Goal: Information Seeking & Learning: Learn about a topic

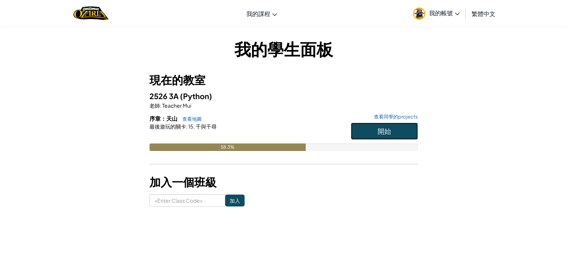
click at [395, 124] on button "開始" at bounding box center [384, 131] width 67 height 17
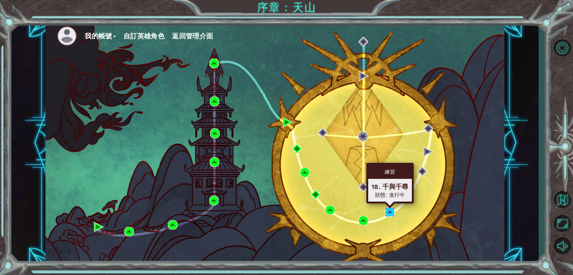
click at [391, 210] on img at bounding box center [390, 212] width 10 height 10
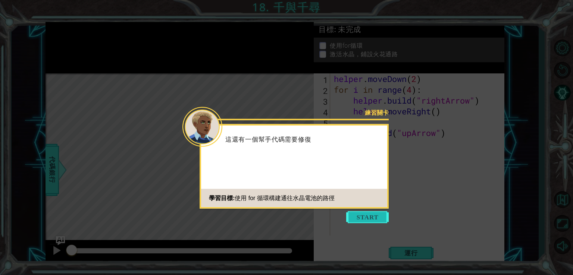
click at [362, 215] on button "Start" at bounding box center [367, 217] width 42 height 12
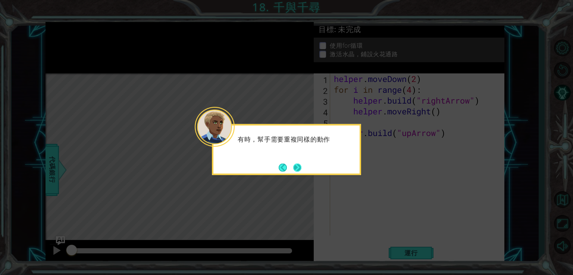
click at [301, 166] on button "Next" at bounding box center [296, 167] width 9 height 9
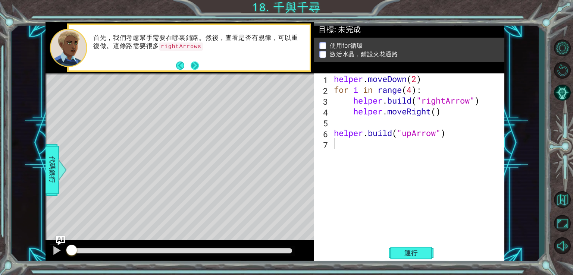
click at [196, 66] on button "Next" at bounding box center [194, 65] width 9 height 9
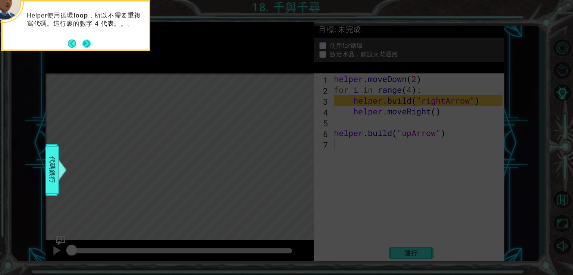
click at [89, 46] on button "Next" at bounding box center [86, 43] width 9 height 9
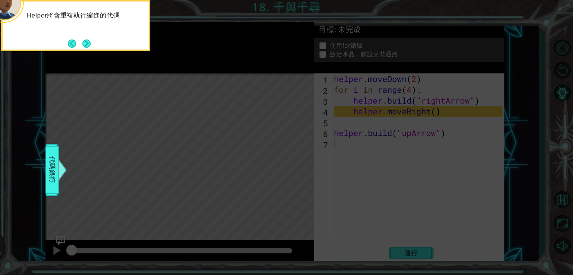
click at [89, 46] on button "Next" at bounding box center [86, 44] width 8 height 8
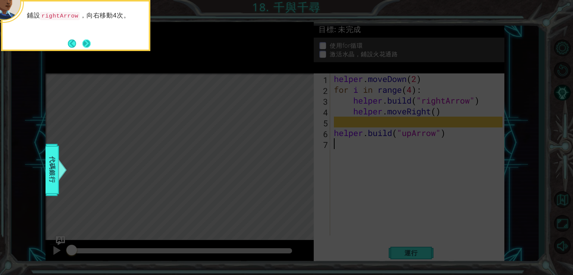
click at [89, 44] on button "Next" at bounding box center [86, 43] width 9 height 9
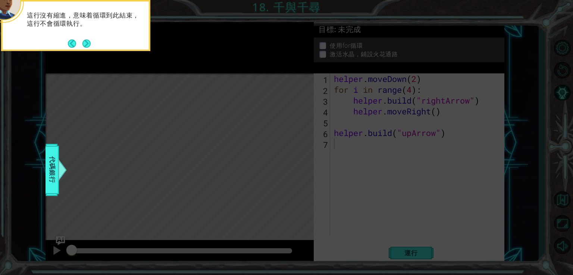
click at [89, 44] on button "Next" at bounding box center [86, 44] width 8 height 8
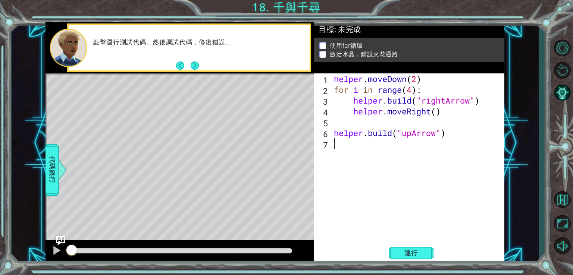
click at [338, 123] on div "helper . moveDown ( 2 ) for i in range ( 4 ) : helper . build ( "rightArrow" ) …" at bounding box center [419, 165] width 174 height 184
click at [57, 249] on div at bounding box center [57, 251] width 10 height 10
click at [57, 248] on div at bounding box center [57, 251] width 10 height 10
click at [352, 102] on div "helper . moveDown ( 2 ) for i in range ( 4 ) : helper . build ( "rightArrow" ) …" at bounding box center [419, 165] width 174 height 184
click at [333, 101] on div "helper . moveDown ( 2 ) for i in range ( 4 ) : helper . build ( "rightArrow" ) …" at bounding box center [419, 165] width 174 height 184
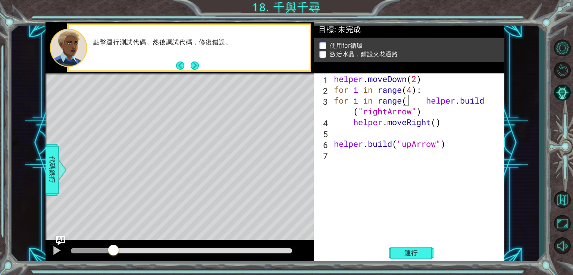
scroll to position [0, 3]
click at [57, 248] on div at bounding box center [57, 251] width 10 height 10
click at [400, 247] on button "運行" at bounding box center [410, 252] width 45 height 19
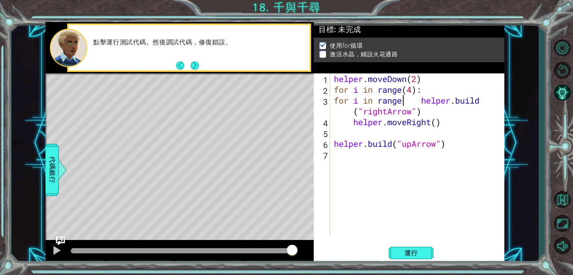
click at [419, 100] on div "helper . moveDown ( 2 ) for i in range ( 4 ) : for i in range helper . build ( …" at bounding box center [419, 165] width 174 height 184
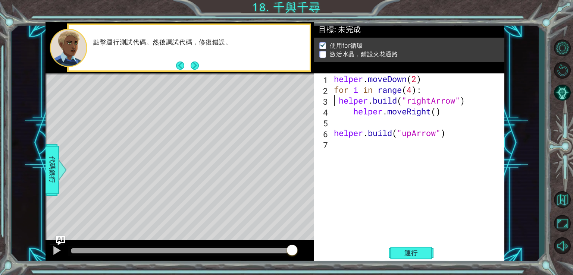
click at [339, 104] on div "helper . moveDown ( 2 ) for i in range ( 4 ) : helper . build ( "rightArrow" ) …" at bounding box center [419, 165] width 174 height 184
type textarea "[DOMAIN_NAME]("rightArrow")"
click at [398, 246] on button "運行" at bounding box center [410, 252] width 45 height 19
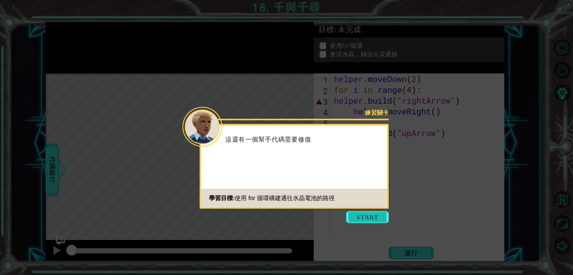
click at [368, 217] on button "Start" at bounding box center [367, 217] width 42 height 12
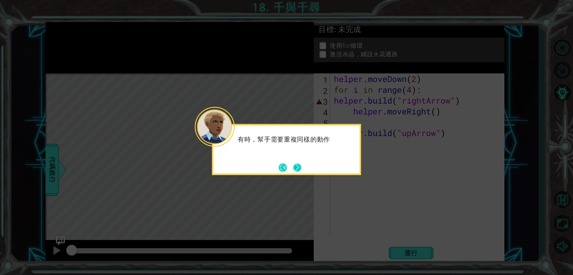
click at [301, 168] on button "Next" at bounding box center [297, 167] width 8 height 8
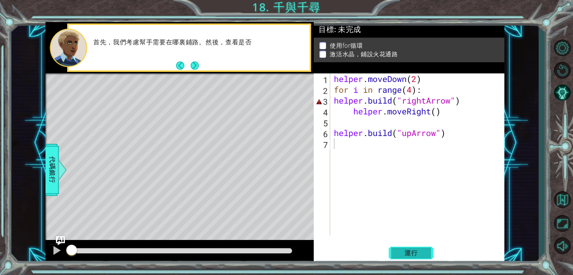
click at [414, 254] on span "運行" at bounding box center [411, 252] width 28 height 7
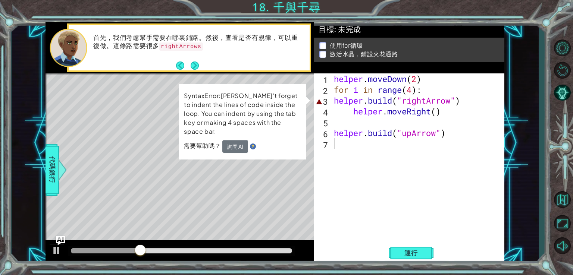
drag, startPoint x: 119, startPoint y: 113, endPoint x: 132, endPoint y: 206, distance: 94.1
click at [132, 206] on div "Level Map" at bounding box center [217, 183] width 344 height 220
click at [132, 207] on div "Level Map" at bounding box center [217, 183] width 344 height 220
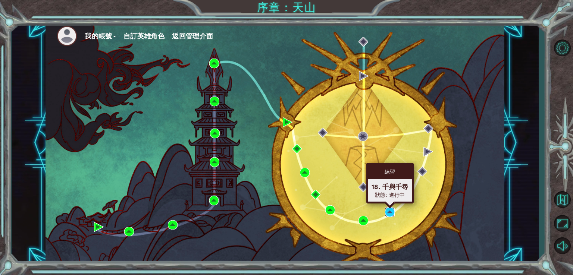
click at [389, 215] on img at bounding box center [390, 212] width 10 height 10
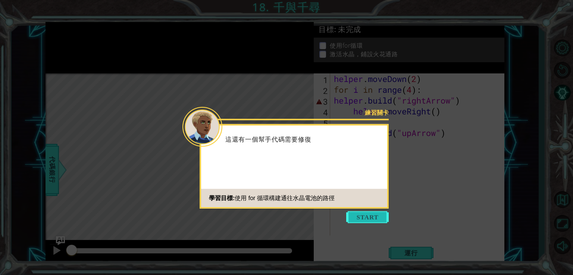
click at [370, 214] on button "Start" at bounding box center [367, 217] width 42 height 12
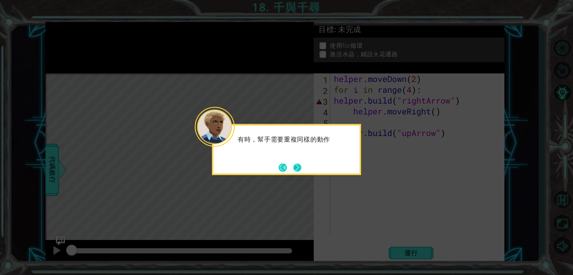
click at [297, 165] on button "Next" at bounding box center [297, 167] width 8 height 8
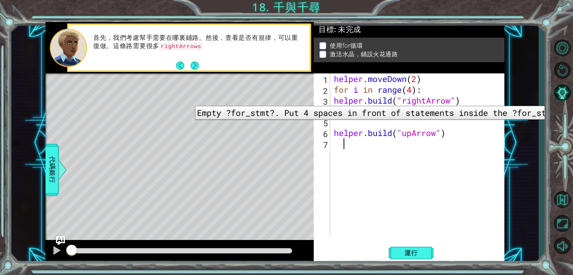
click at [324, 100] on div "3" at bounding box center [322, 101] width 15 height 11
type textarea "helper.build("upArrow")"
click at [324, 100] on div "3" at bounding box center [322, 101] width 15 height 11
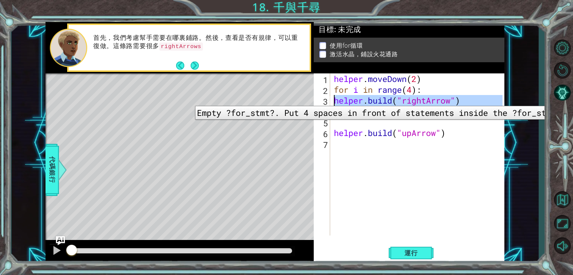
click at [324, 100] on div "3" at bounding box center [322, 101] width 15 height 11
type textarea "helper.build("upArrow")"
click at [324, 100] on div "3" at bounding box center [322, 101] width 15 height 11
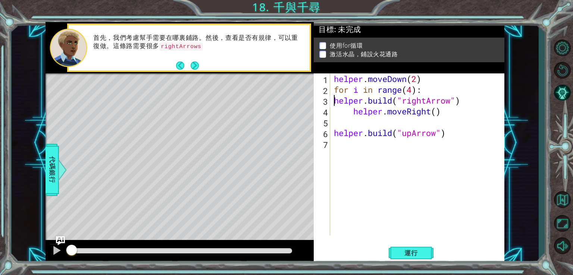
click at [333, 100] on div "helper . moveDown ( 2 ) for i in range ( 4 ) : helper . build ( "rightArrow" ) …" at bounding box center [419, 165] width 174 height 184
type textarea "[DOMAIN_NAME]("rightArrow")"
click at [413, 244] on button "運行" at bounding box center [410, 252] width 45 height 19
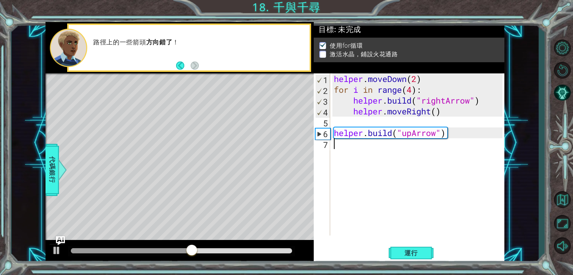
click at [336, 149] on div "helper . moveDown ( 2 ) for i in range ( 4 ) : helper . build ( "rightArrow" ) …" at bounding box center [419, 165] width 174 height 184
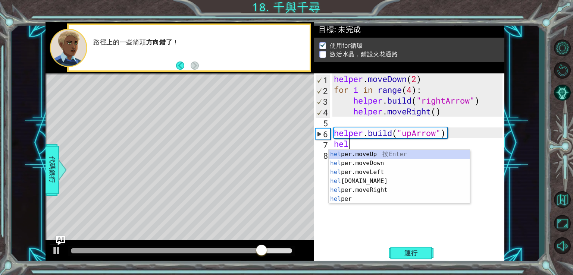
scroll to position [0, 0]
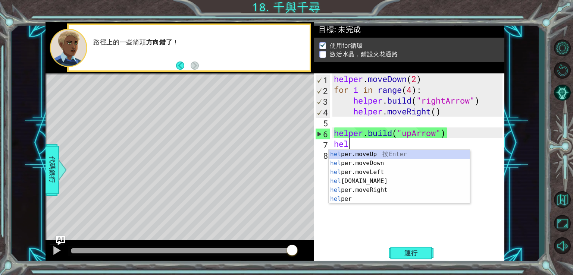
type textarea "helper.moveUp(1)"
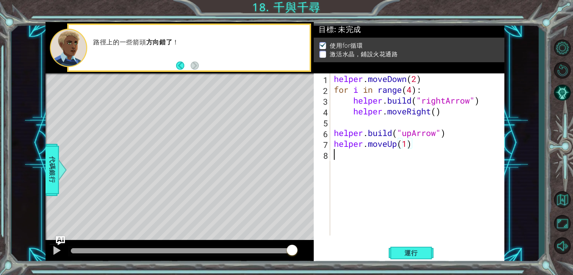
click at [343, 161] on div "helper . moveDown ( 2 ) for i in range ( 4 ) : helper . build ( "rightArrow" ) …" at bounding box center [419, 165] width 174 height 184
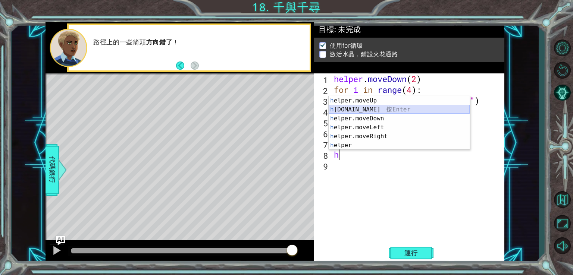
click at [369, 108] on div "h elper.moveUp 按 Enter h elper.build 按 Enter h elper.moveDown 按 Enter h elper.m…" at bounding box center [398, 132] width 141 height 72
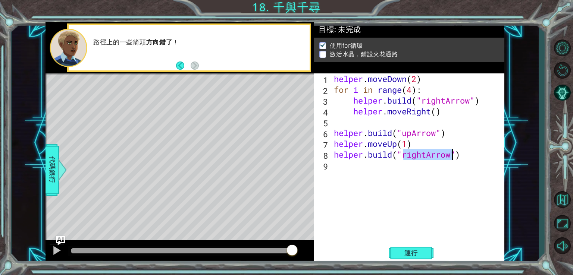
click at [425, 158] on div "helper . moveDown ( 2 ) for i in range ( 4 ) : helper . build ( "rightArrow" ) …" at bounding box center [417, 154] width 170 height 162
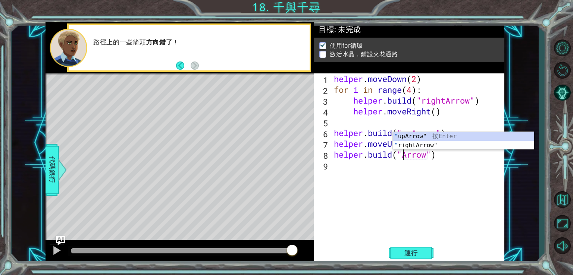
type textarea "helper.build("upArrow")"
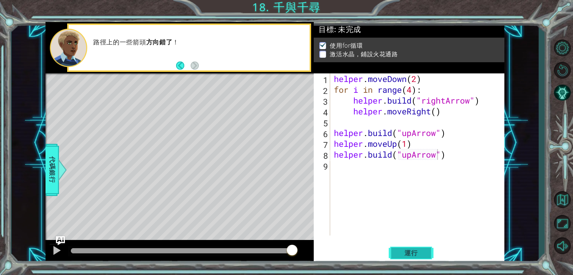
click at [393, 252] on button "運行" at bounding box center [410, 252] width 45 height 19
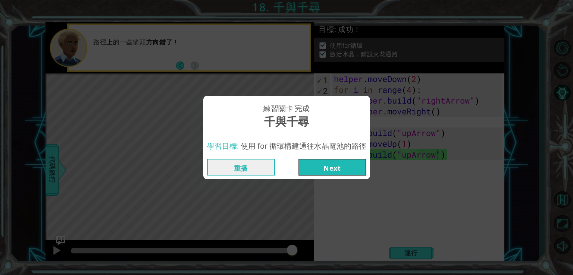
click at [317, 167] on button "Next" at bounding box center [332, 167] width 68 height 17
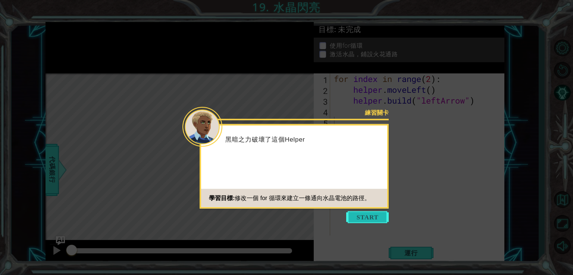
click at [373, 222] on button "Start" at bounding box center [367, 217] width 42 height 12
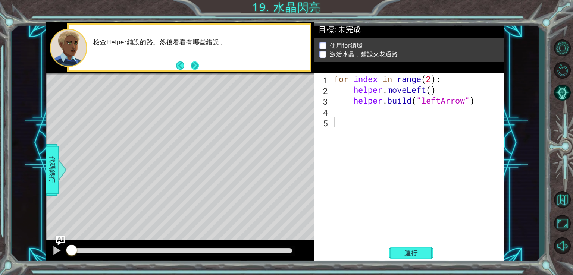
click at [191, 67] on button "Next" at bounding box center [194, 66] width 8 height 8
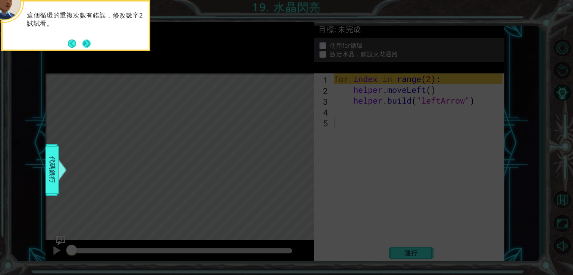
click at [85, 41] on button "Next" at bounding box center [86, 44] width 8 height 8
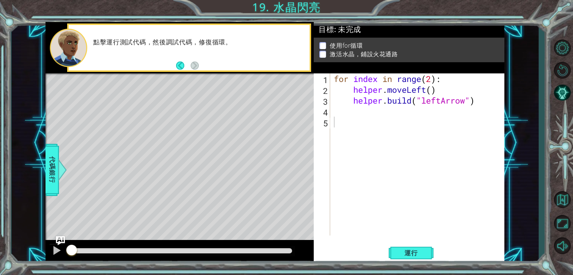
click at [188, 91] on div "Level Map" at bounding box center [217, 183] width 344 height 220
click at [412, 255] on span "運行" at bounding box center [411, 252] width 28 height 7
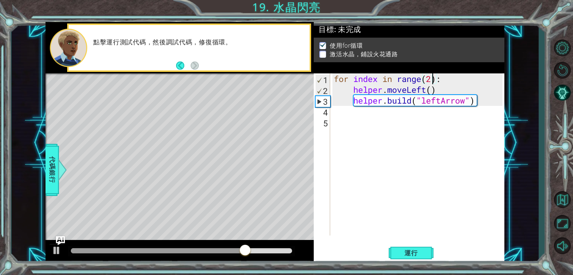
click at [433, 79] on div "for index in range ( 2 ) : helper . moveLeft ( ) helper . build ( "leftArrow" )" at bounding box center [419, 165] width 174 height 184
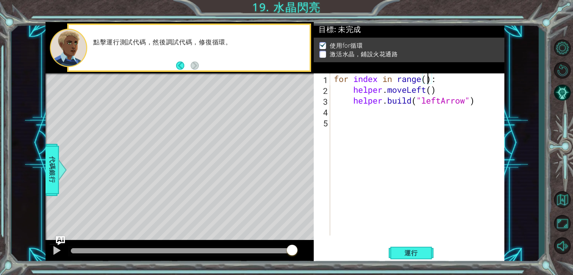
scroll to position [0, 4]
click at [410, 261] on button "運行" at bounding box center [410, 252] width 45 height 19
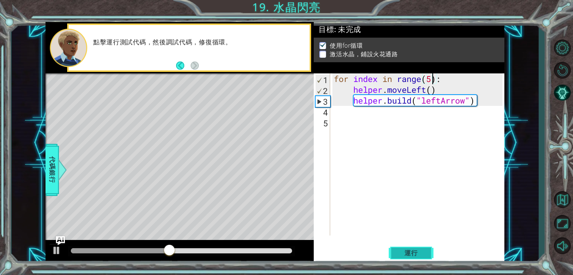
type textarea "for index in range(5):"
click at [410, 252] on span "運行" at bounding box center [411, 252] width 28 height 7
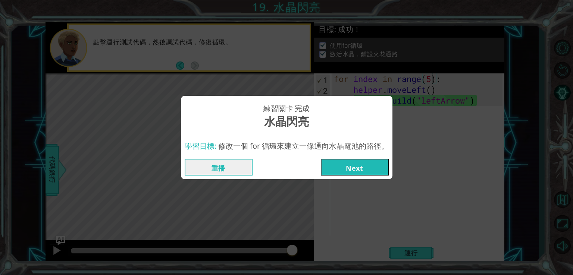
click at [358, 163] on button "Next" at bounding box center [355, 167] width 68 height 17
